Goal: Information Seeking & Learning: Learn about a topic

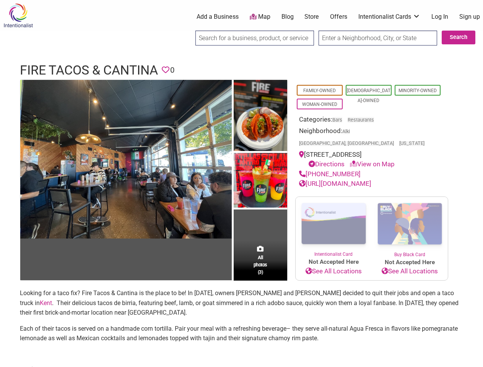
click at [242, 184] on img at bounding box center [261, 181] width 54 height 57
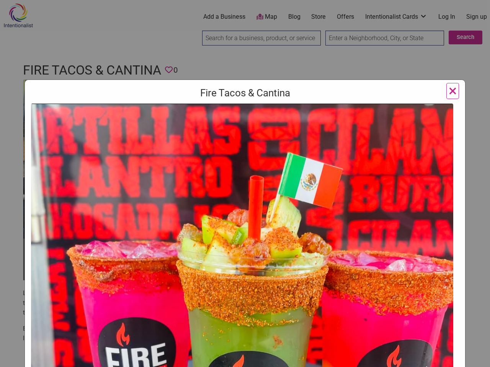
click at [126, 159] on img at bounding box center [242, 320] width 422 height 432
click at [261, 116] on img at bounding box center [242, 320] width 422 height 432
click at [261, 181] on img at bounding box center [242, 320] width 422 height 432
click at [261, 249] on img at bounding box center [242, 320] width 422 height 432
click at [475, 359] on div "Fire Tacos & Cantina Previous Next 1 2 3 ×" at bounding box center [245, 183] width 490 height 367
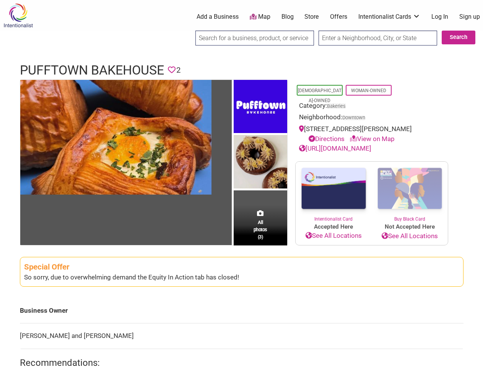
click at [242, 184] on img at bounding box center [261, 162] width 54 height 55
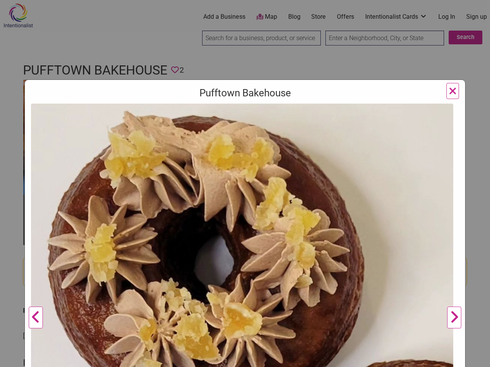
click at [116, 137] on img at bounding box center [242, 315] width 422 height 423
click at [261, 107] on img at bounding box center [242, 315] width 422 height 423
click at [261, 162] on img at bounding box center [242, 315] width 422 height 423
click at [261, 225] on img at bounding box center [242, 315] width 422 height 423
click at [475, 359] on div "Pufftown Bakehouse Previous Next 1 2 3 ×" at bounding box center [245, 183] width 490 height 367
